Goal: Task Accomplishment & Management: Complete application form

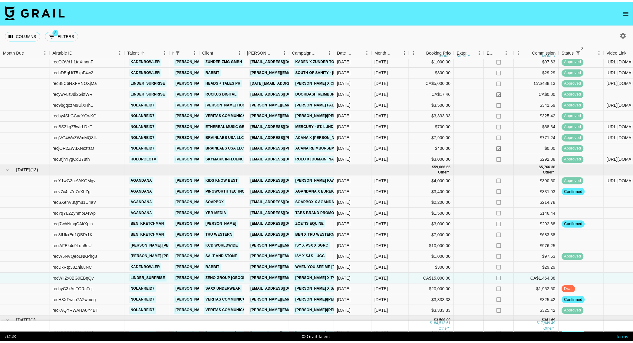
scroll to position [307, 0]
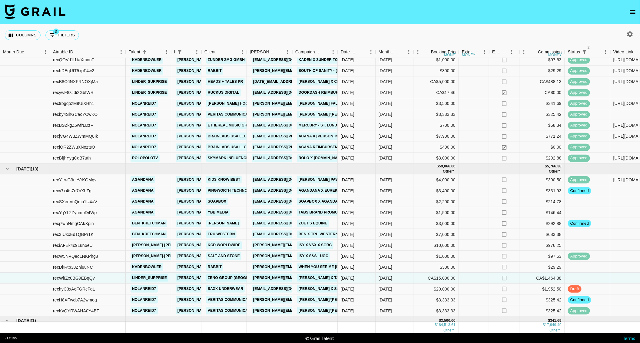
click at [633, 10] on icon "open drawer" at bounding box center [632, 11] width 7 height 7
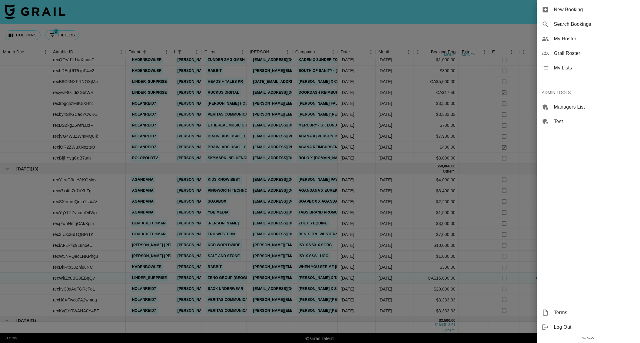
click at [570, 9] on span "New Booking" at bounding box center [594, 9] width 81 height 7
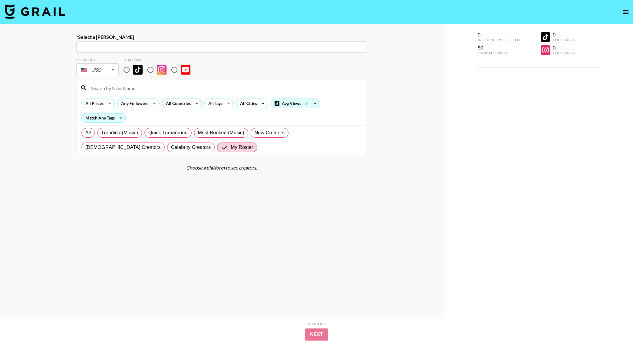
click at [119, 44] on input "text" at bounding box center [222, 47] width 284 height 7
click at [98, 48] on input "campaign_" at bounding box center [217, 47] width 275 height 7
click at [114, 48] on input "campaign_" at bounding box center [217, 47] width 275 height 7
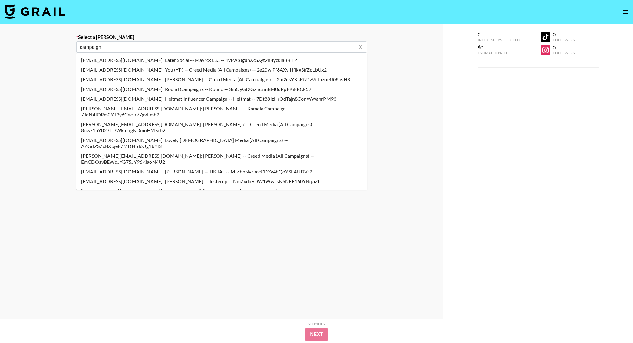
click at [173, 59] on li "[EMAIL_ADDRESS][DOMAIN_NAME]: Later Social -- Mavrck LLC -- 1vFwbJgunXcSXyt2h4y…" at bounding box center [221, 60] width 291 height 10
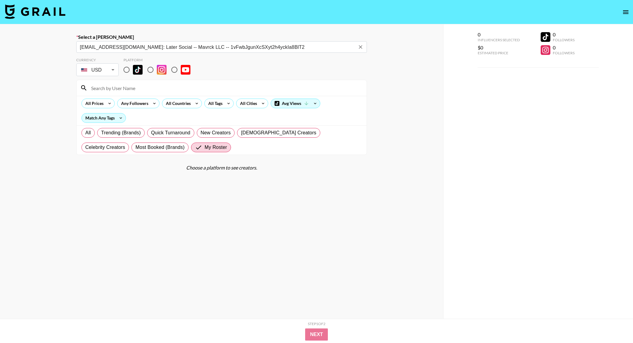
type input "[EMAIL_ADDRESS][DOMAIN_NAME]: Later Social -- Mavrck LLC -- 1vFwbJgunXcSXyt2h4y…"
click at [148, 69] on input "radio" at bounding box center [150, 69] width 13 height 13
radio input "true"
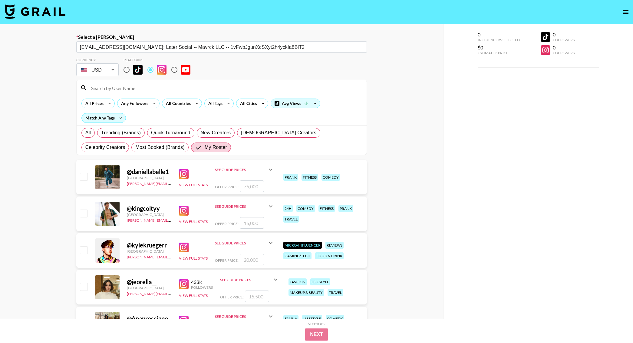
click at [113, 90] on input at bounding box center [226, 88] width 276 height 10
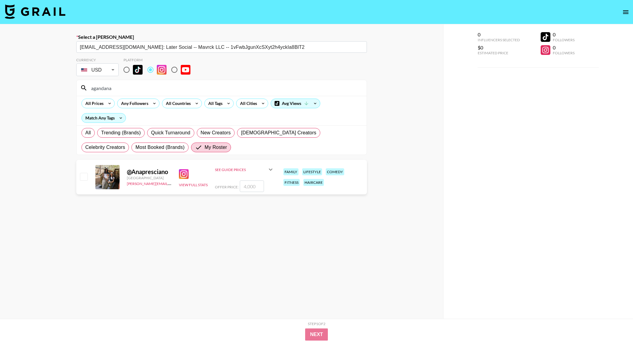
type input "agandana"
click at [256, 189] on input "number" at bounding box center [252, 186] width 24 height 12
type input "2"
checkbox input "true"
type input "2500"
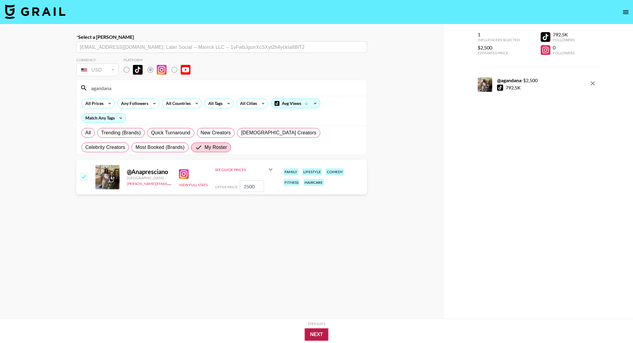
click at [321, 333] on button "Next" at bounding box center [316, 334] width 23 height 12
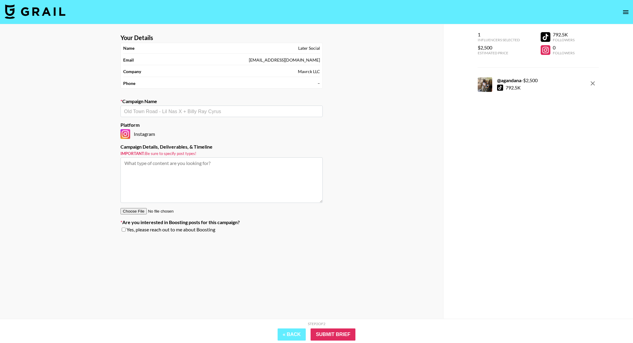
click at [200, 112] on input "text" at bounding box center [221, 111] width 195 height 7
click at [123, 112] on div "[PERSON_NAME]'s ​" at bounding box center [222, 111] width 202 height 12
click at [125, 112] on input "oscov's" at bounding box center [217, 111] width 187 height 7
type input "[PERSON_NAME]'s"
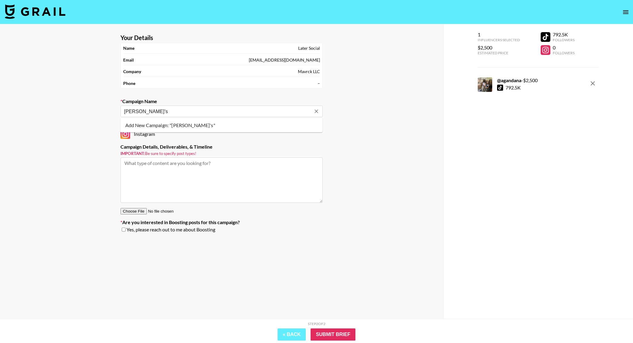
click at [174, 121] on li "Add New Campaign: "[PERSON_NAME]'s"" at bounding box center [222, 125] width 202 height 10
click at [336, 331] on input "Submit Brief" at bounding box center [333, 334] width 45 height 12
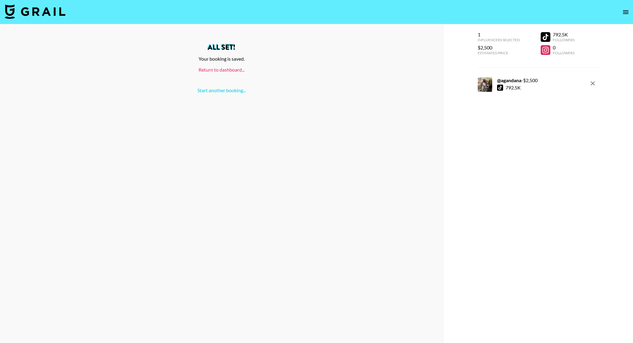
click at [239, 69] on link "Return to dashboard..." at bounding box center [222, 70] width 46 height 6
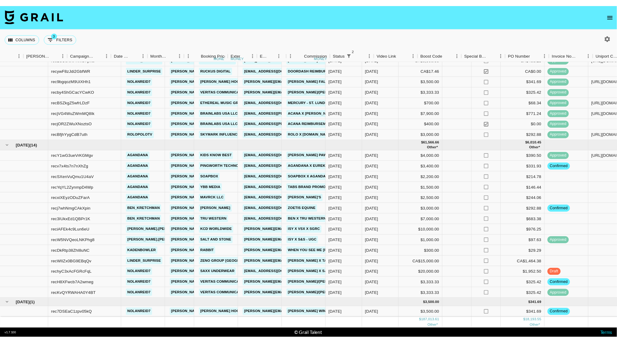
scroll to position [338, 501]
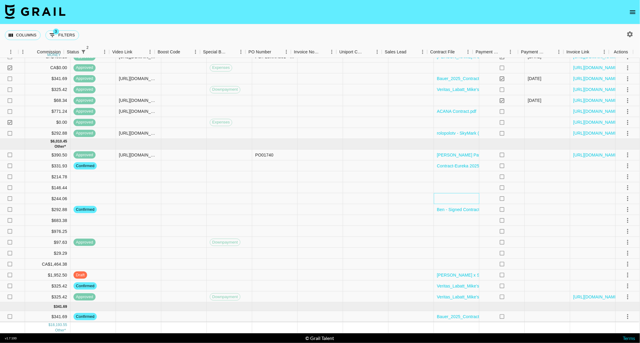
click at [454, 193] on div at bounding box center [456, 198] width 45 height 11
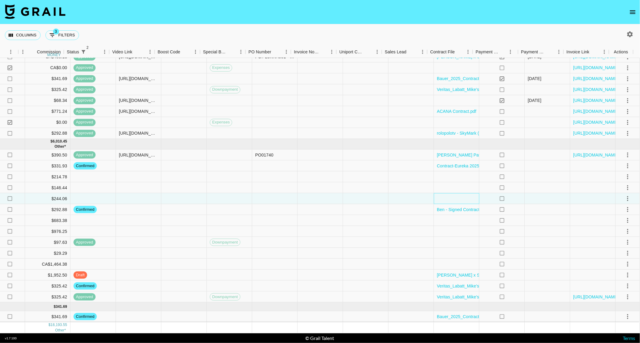
click at [454, 193] on div at bounding box center [456, 198] width 45 height 11
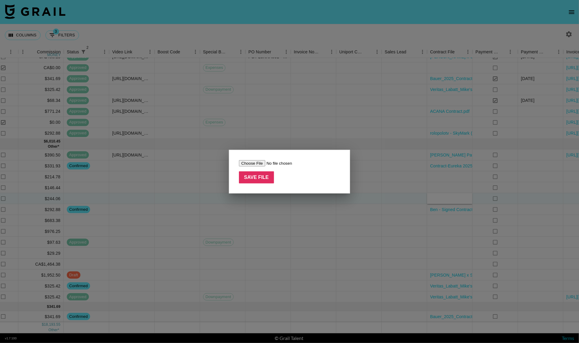
type input "C:\fakepath\Screen Shot 2025-09-03 at 5.04.30 PM.png"
click at [259, 172] on input "Save File" at bounding box center [256, 177] width 35 height 12
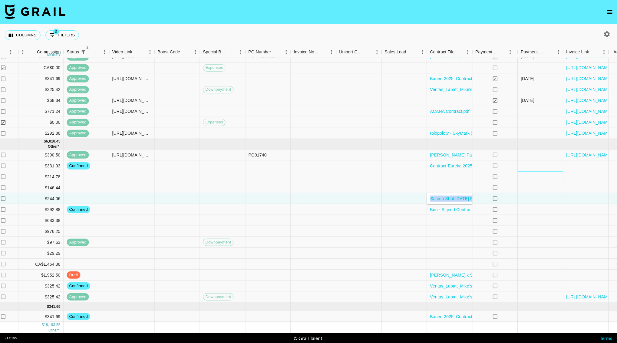
click at [520, 174] on div at bounding box center [540, 176] width 45 height 11
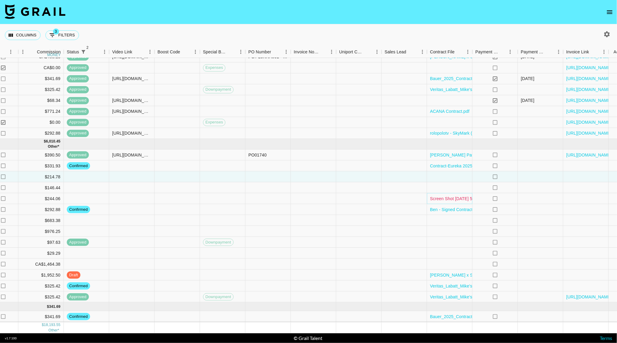
click at [450, 195] on link "Screen Shot 2025-09-03 at 5.04.30 PM.png" at bounding box center [465, 198] width 71 height 6
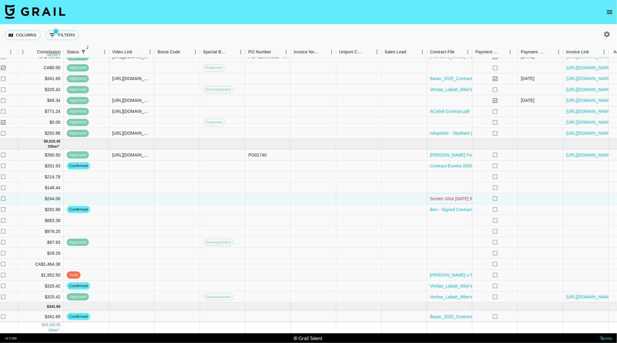
scroll to position [338, 524]
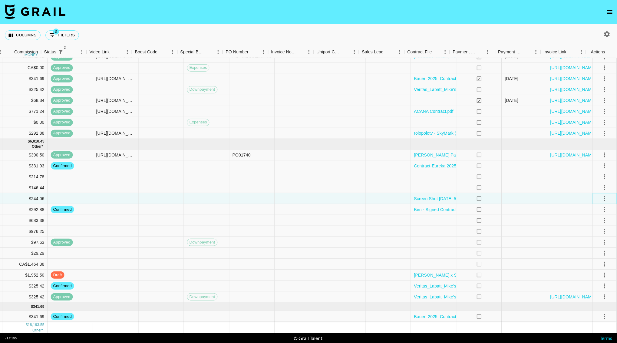
click at [602, 195] on icon "select merge strategy" at bounding box center [605, 198] width 7 height 7
click at [588, 203] on li "Confirm" at bounding box center [597, 204] width 39 height 11
click at [526, 215] on div at bounding box center [524, 220] width 45 height 11
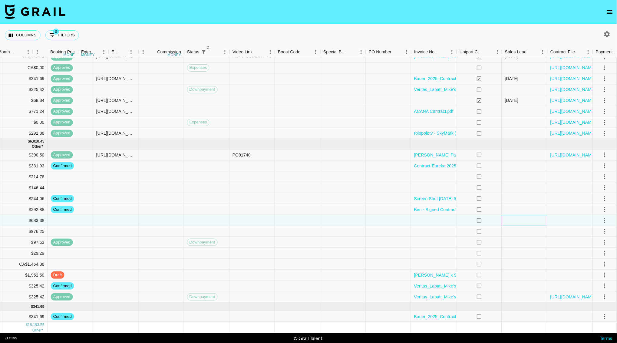
scroll to position [337, 0]
